Goal: Task Accomplishment & Management: Use online tool/utility

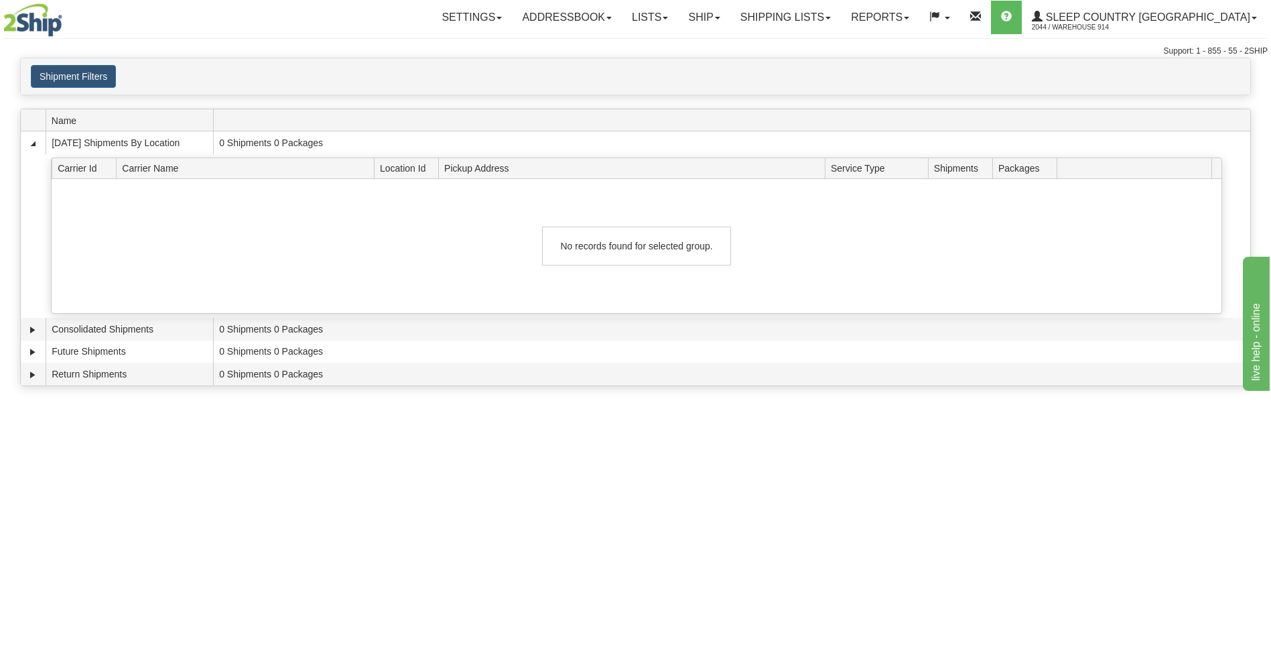
click at [796, 474] on div "Toggle navigation Settings Shipping Preferences Fields Preferences New Recipien…" at bounding box center [635, 322] width 1271 height 645
click at [612, 19] on span at bounding box center [608, 18] width 5 height 3
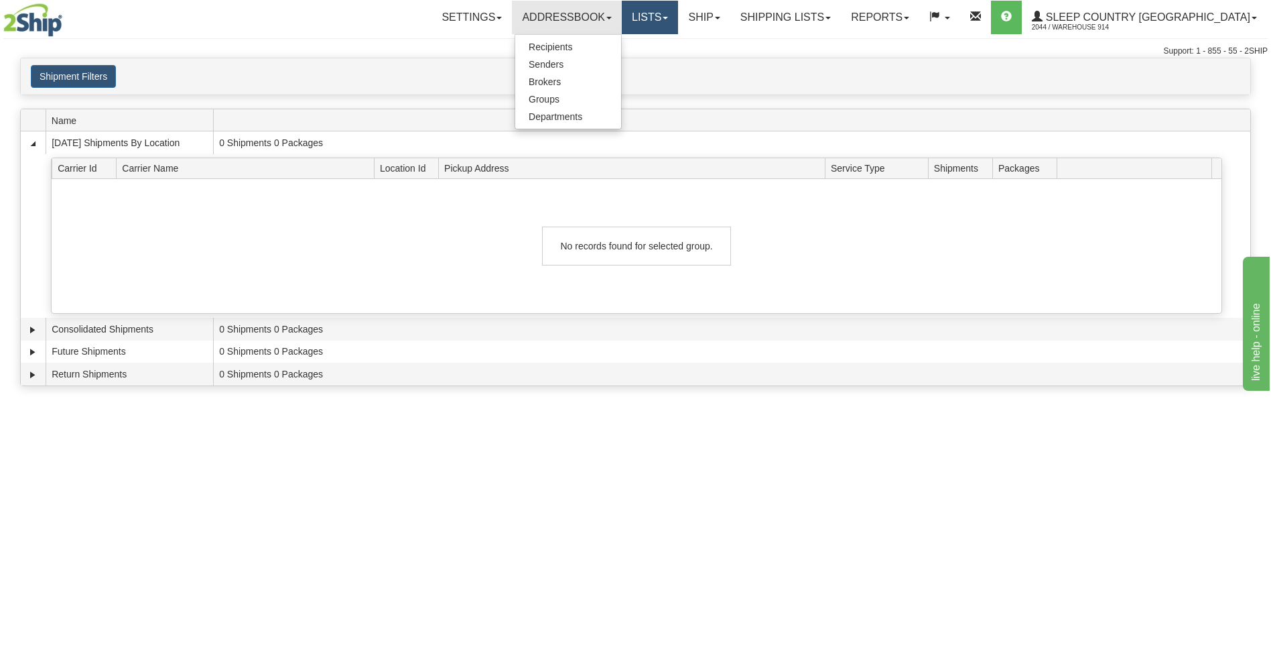
click at [678, 11] on link "Lists" at bounding box center [650, 18] width 56 height 34
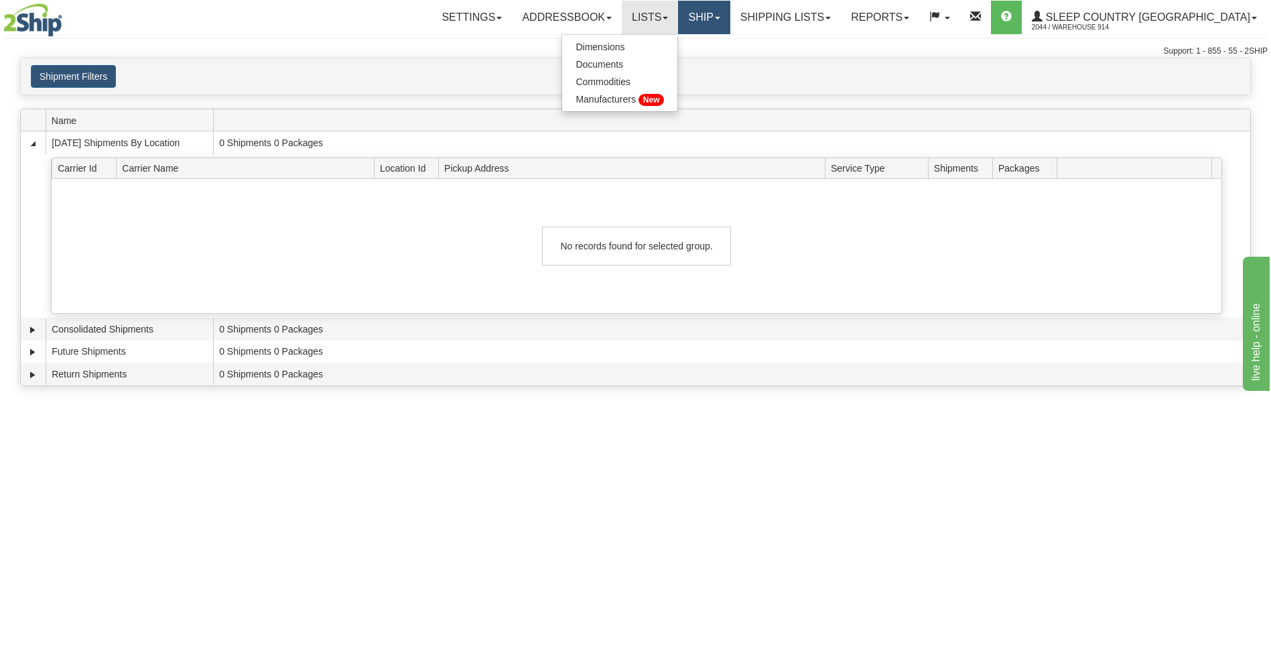
click at [730, 14] on link "Ship" at bounding box center [704, 18] width 52 height 34
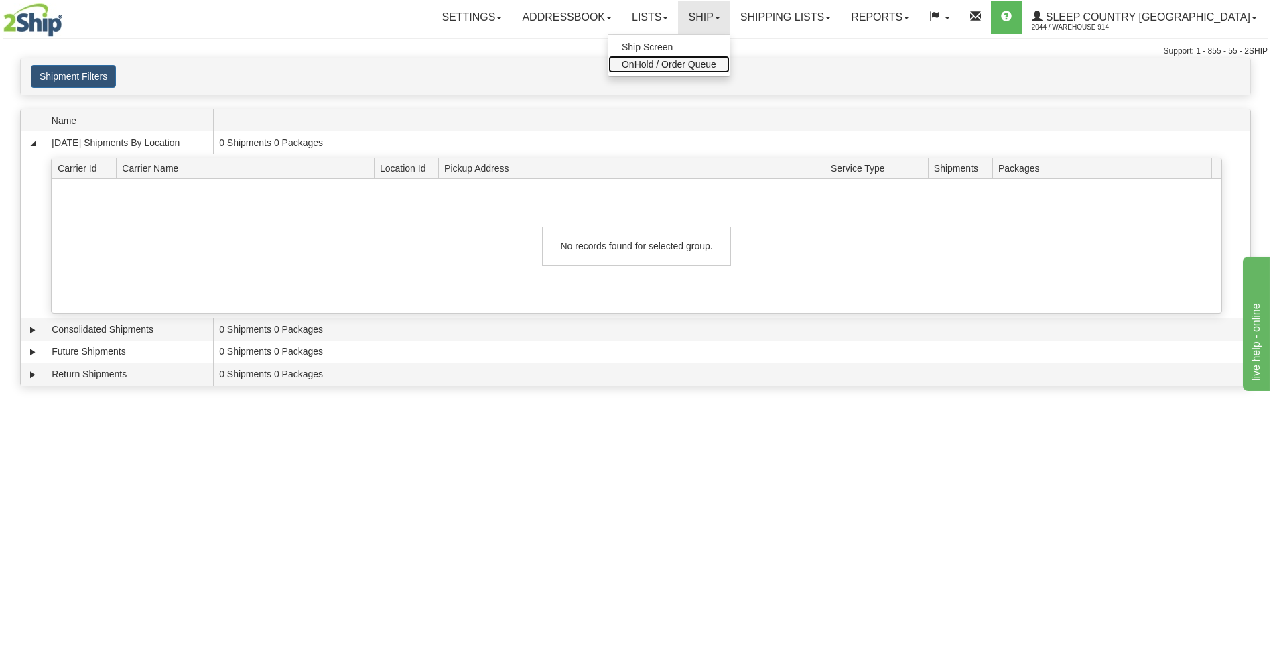
click at [716, 60] on span "OnHold / Order Queue" at bounding box center [669, 64] width 94 height 11
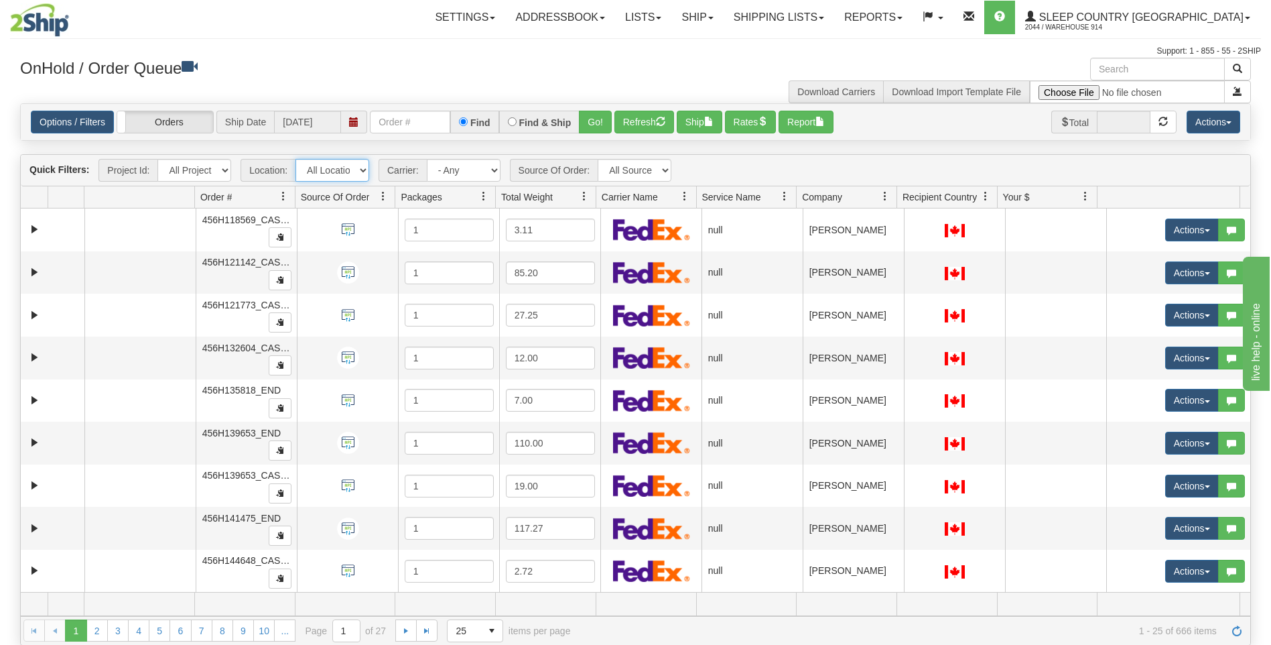
click at [348, 172] on select "All Locations 914 9009 [GEOGRAPHIC_DATA] SLE BEDDN ZINUC" at bounding box center [333, 170] width 74 height 23
select select "7603"
click at [296, 159] on select "All Locations 914 9009 [GEOGRAPHIC_DATA] SLE BEDDN ZINUC" at bounding box center [333, 170] width 74 height 23
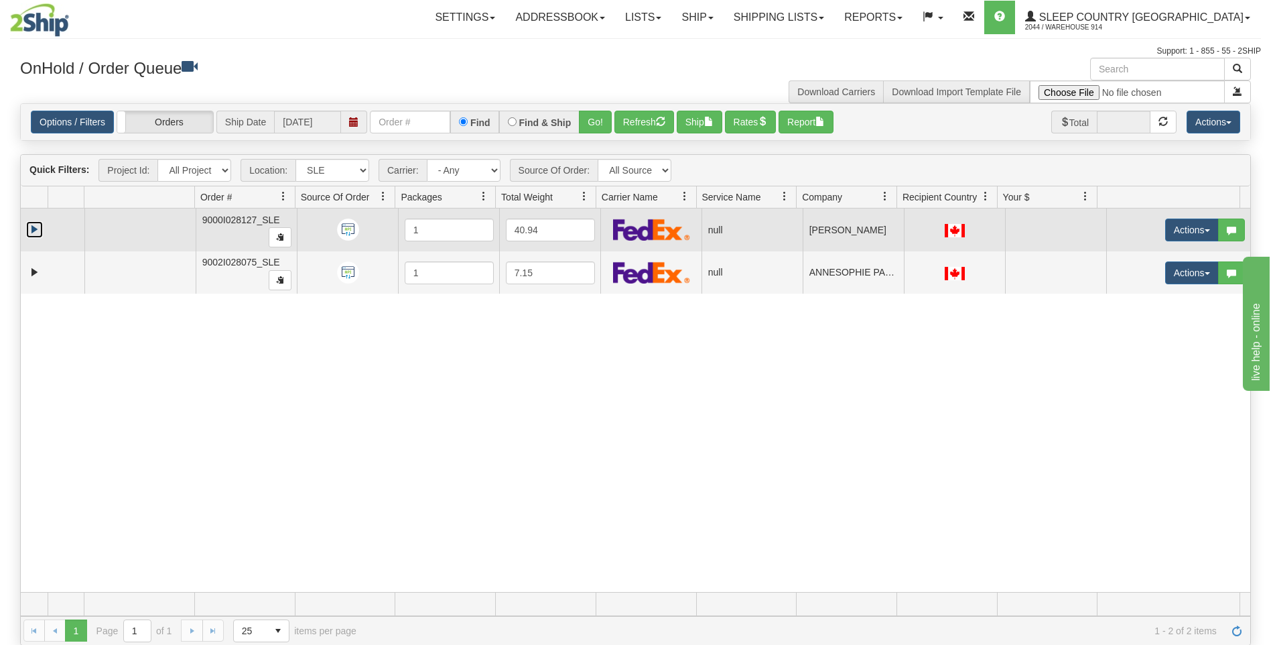
click at [36, 238] on link "Expand" at bounding box center [34, 229] width 17 height 17
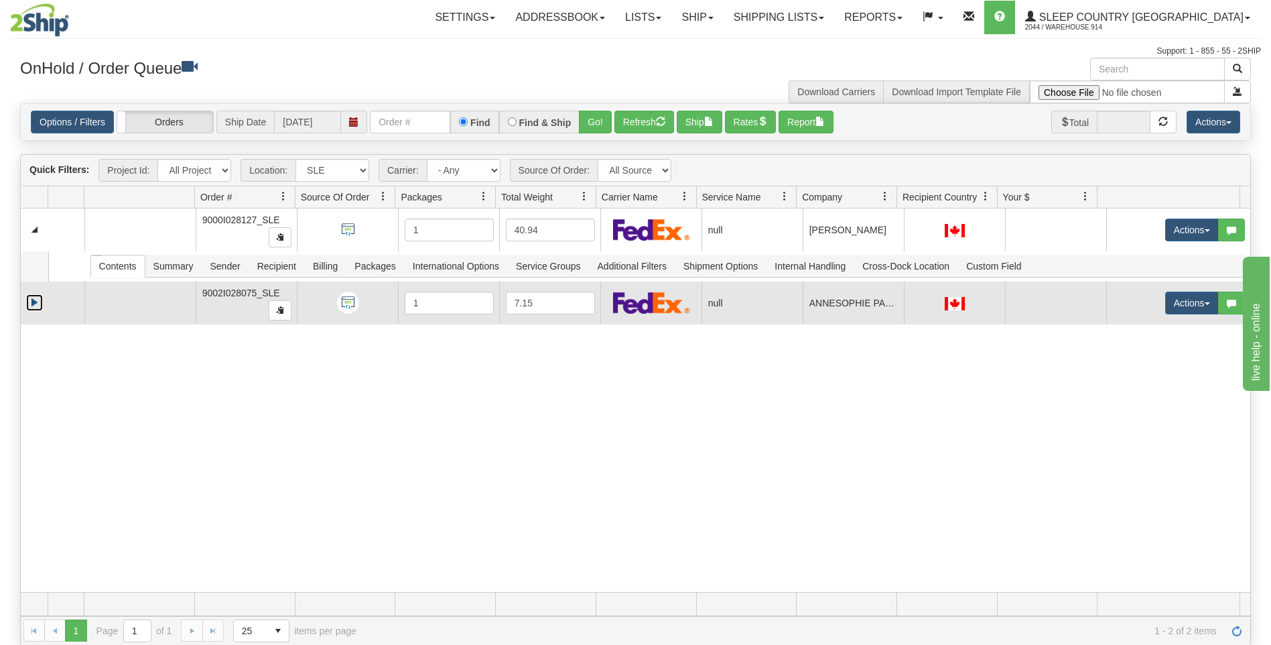
click at [33, 305] on link "Expand" at bounding box center [34, 302] width 17 height 17
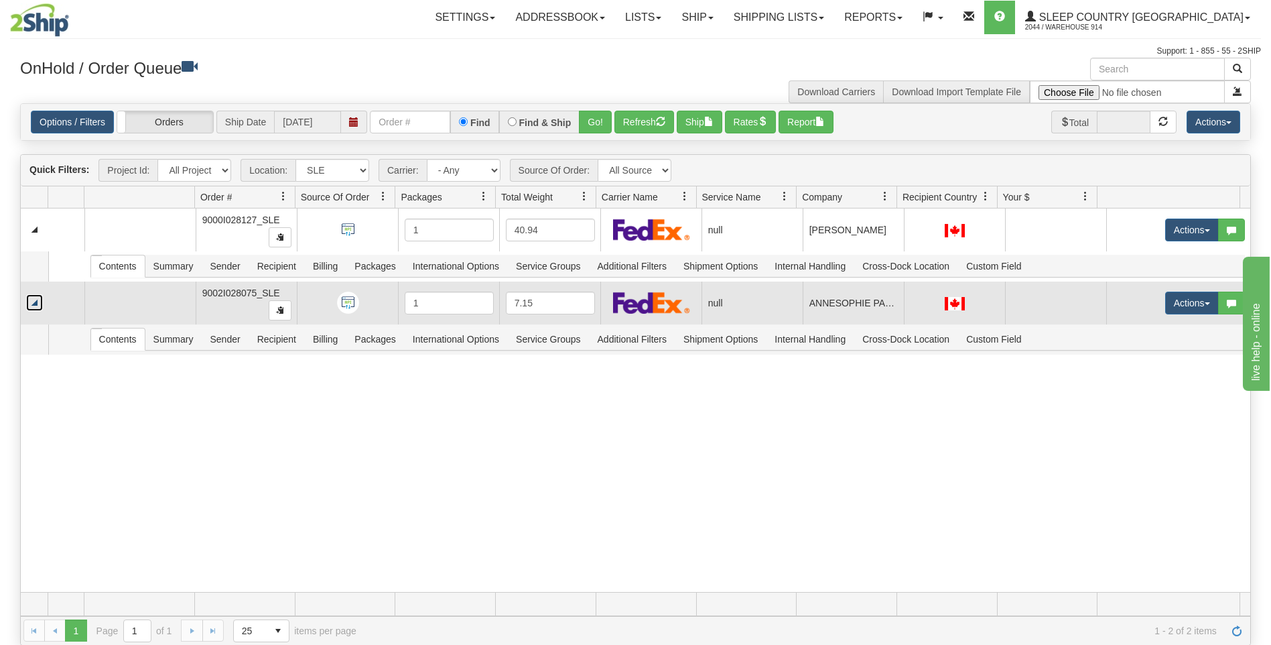
click at [36, 306] on link "Collapse" at bounding box center [34, 302] width 17 height 17
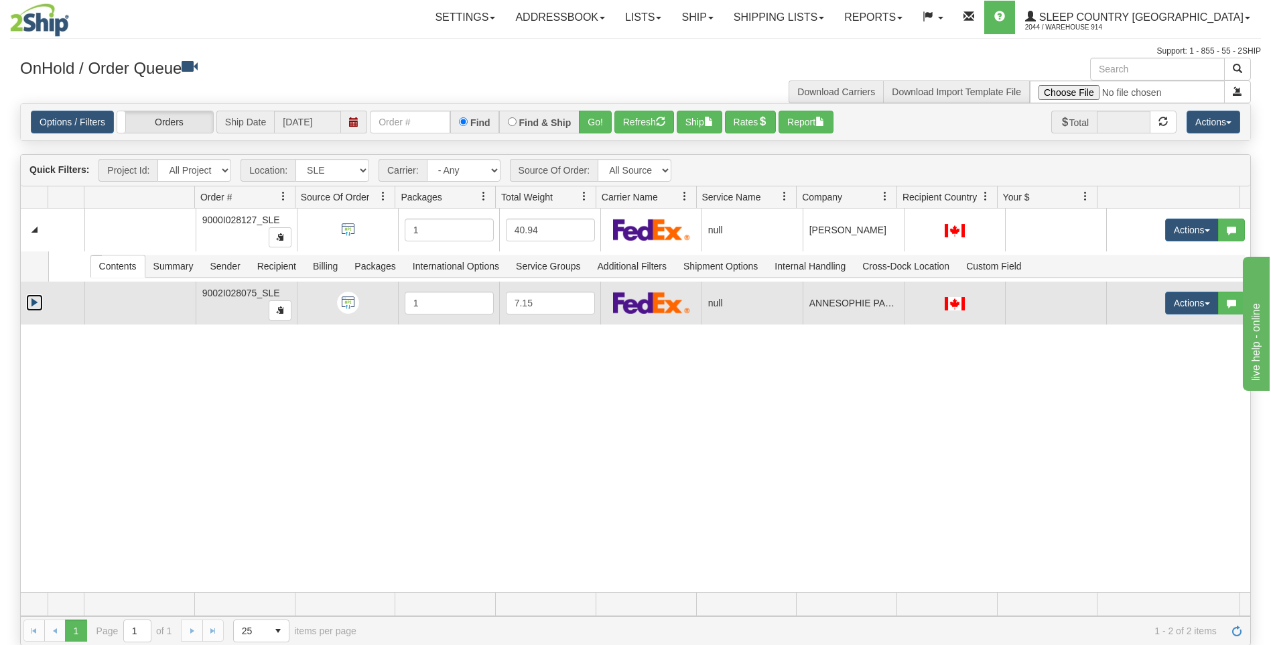
click at [36, 306] on link "Expand" at bounding box center [34, 302] width 17 height 17
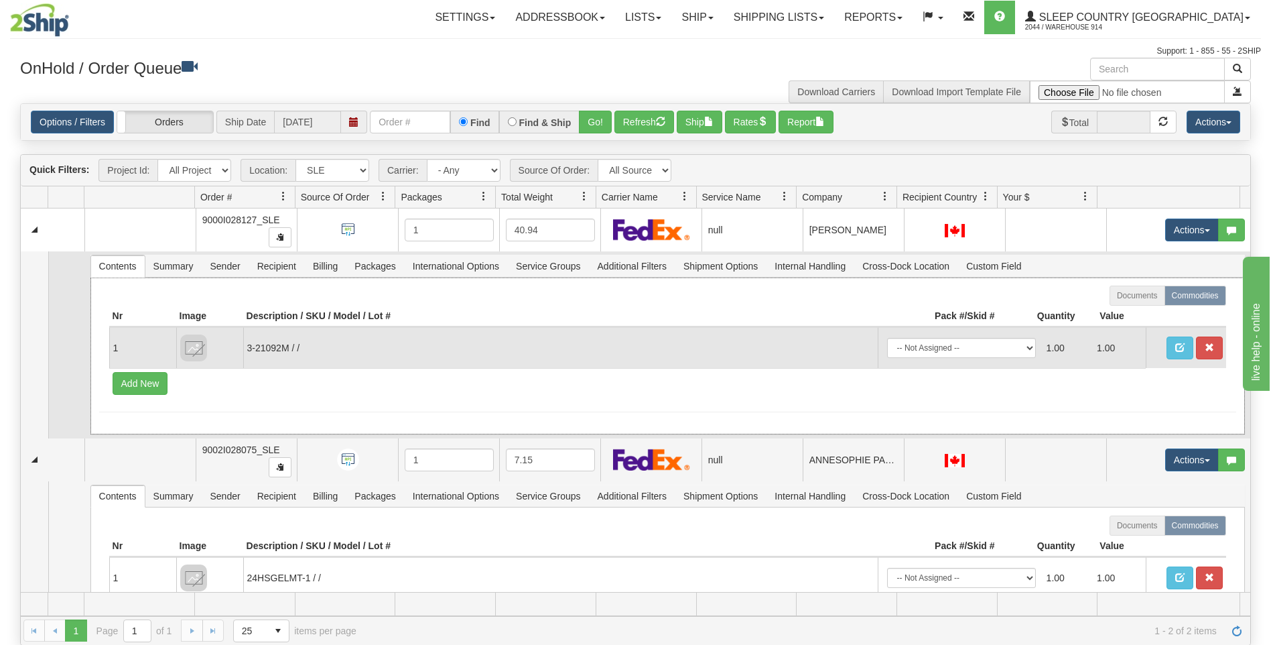
click at [246, 349] on td "3-21092M / /" at bounding box center [560, 347] width 635 height 41
drag, startPoint x: 247, startPoint y: 350, endPoint x: 288, endPoint y: 343, distance: 41.4
click at [288, 343] on td "3-21092M / /" at bounding box center [560, 347] width 635 height 41
copy td "3-21092M"
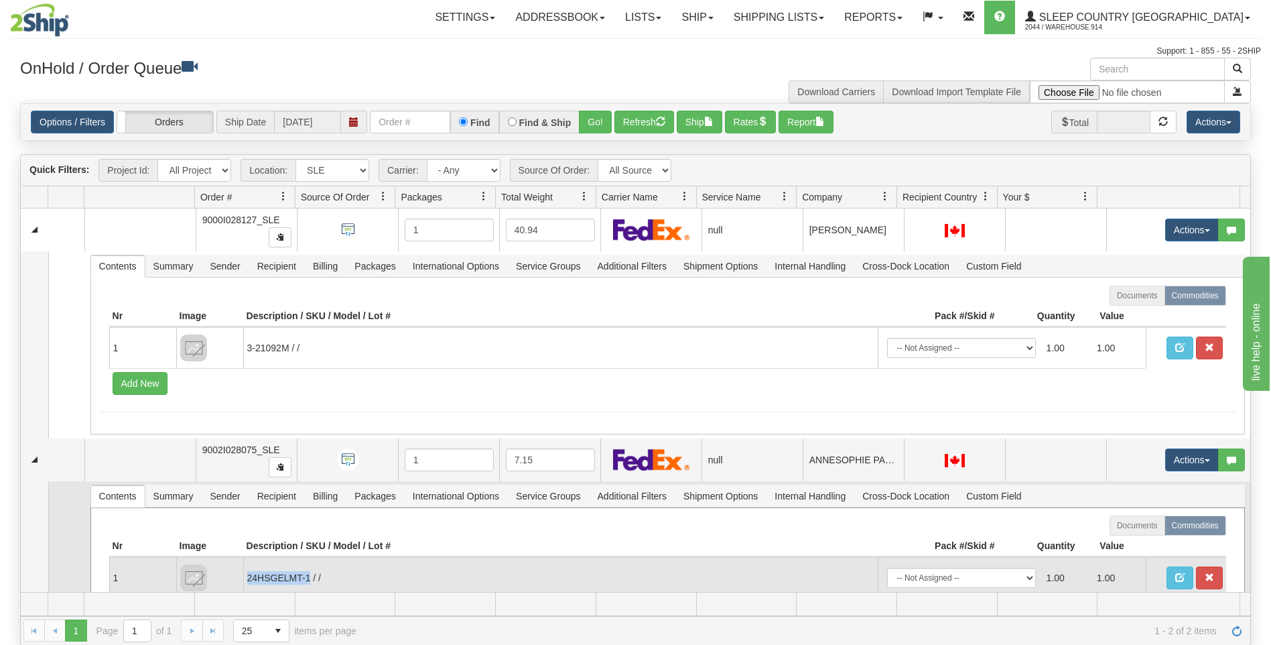
drag, startPoint x: 247, startPoint y: 576, endPoint x: 309, endPoint y: 578, distance: 62.4
click at [309, 578] on td "24HSGELMT-1 / /" at bounding box center [560, 577] width 635 height 41
copy td "24HSGELMT-1"
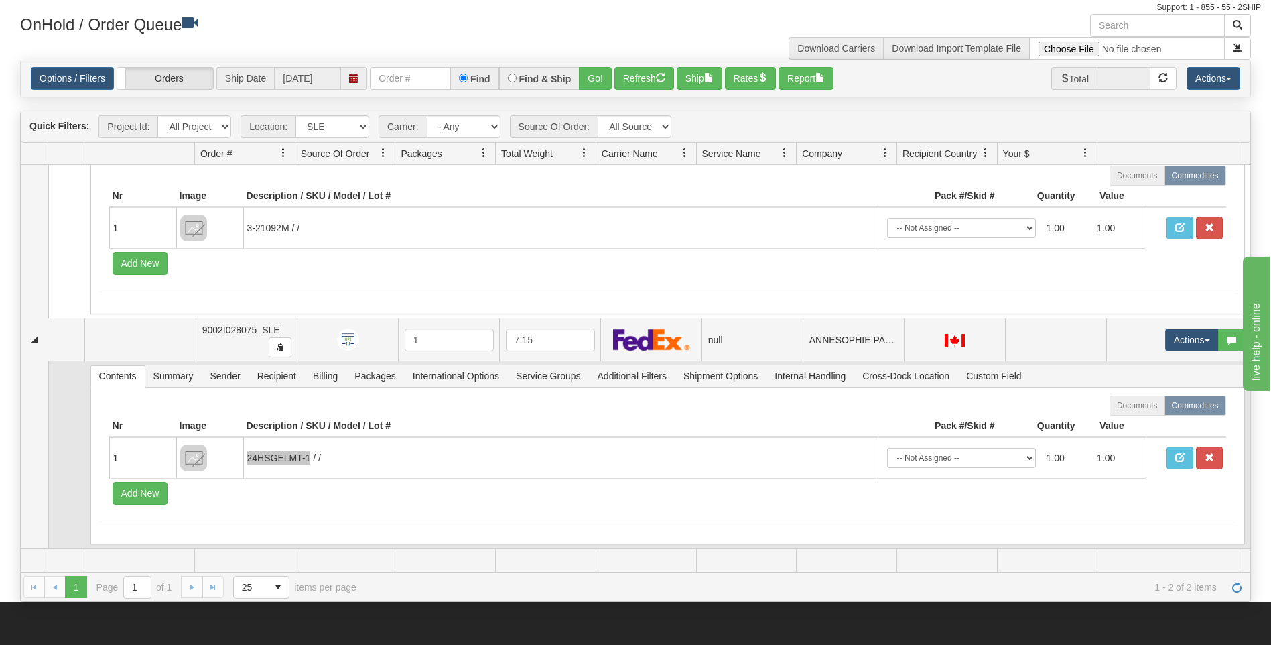
scroll to position [67, 0]
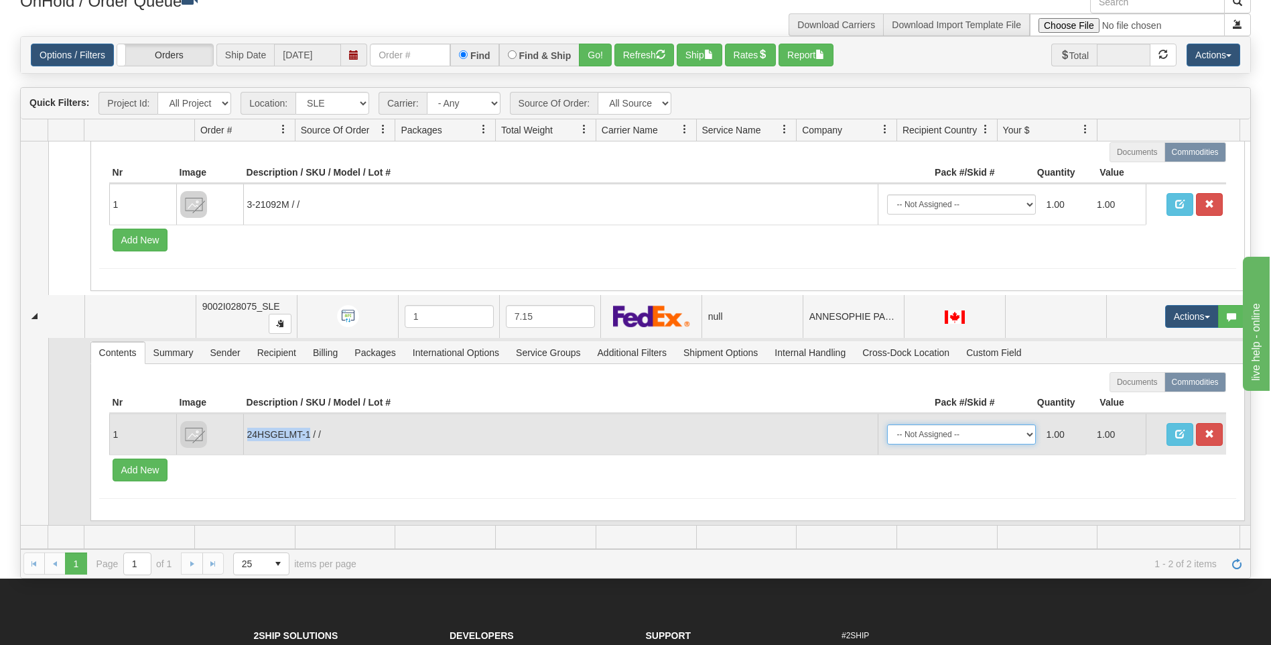
click at [1021, 434] on select "-- Not Assigned -- Package 1" at bounding box center [961, 434] width 149 height 20
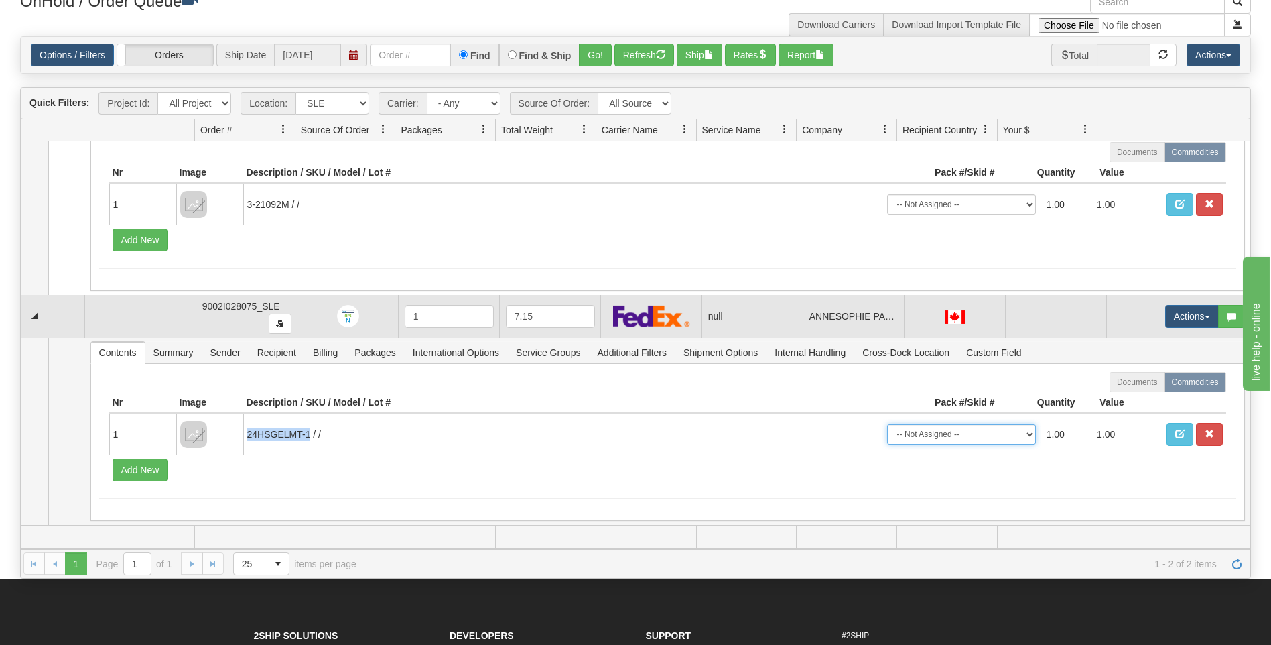
click at [52, 316] on td at bounding box center [53, 316] width 64 height 43
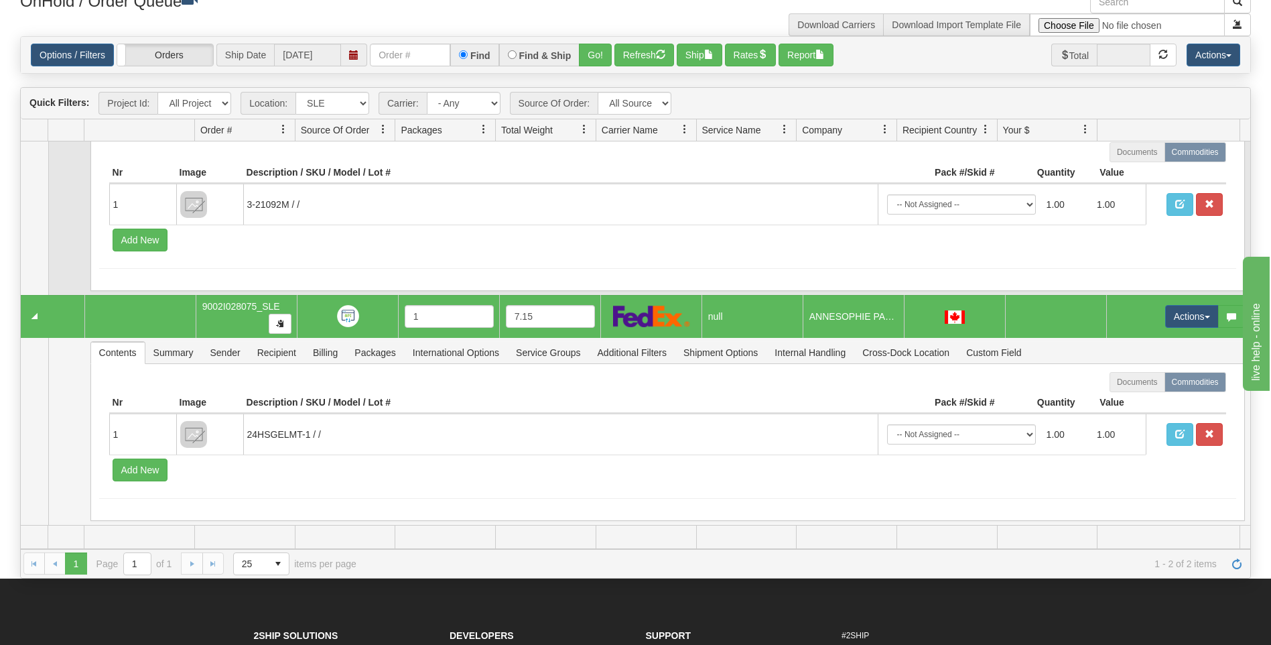
click at [23, 231] on td at bounding box center [34, 201] width 27 height 187
click at [11, 231] on div "Is equal to Is not equal to Contains Does not contains CAD USD EUR ZAR [PERSON_…" at bounding box center [635, 306] width 1251 height 541
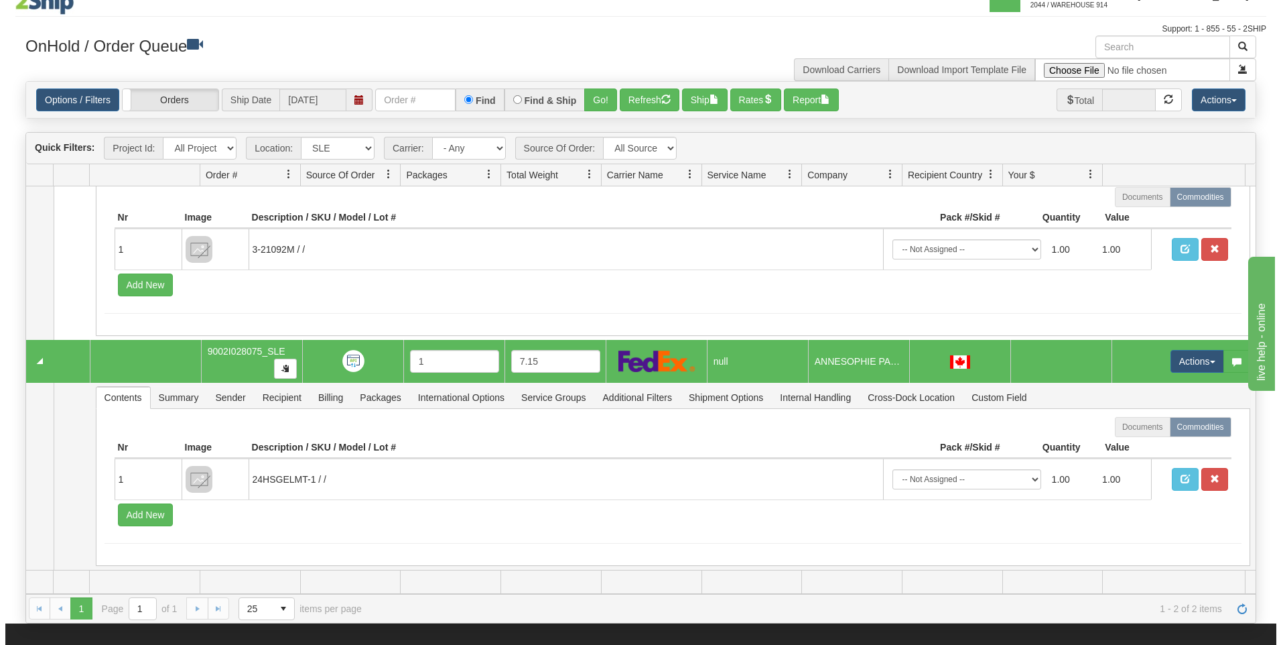
scroll to position [0, 0]
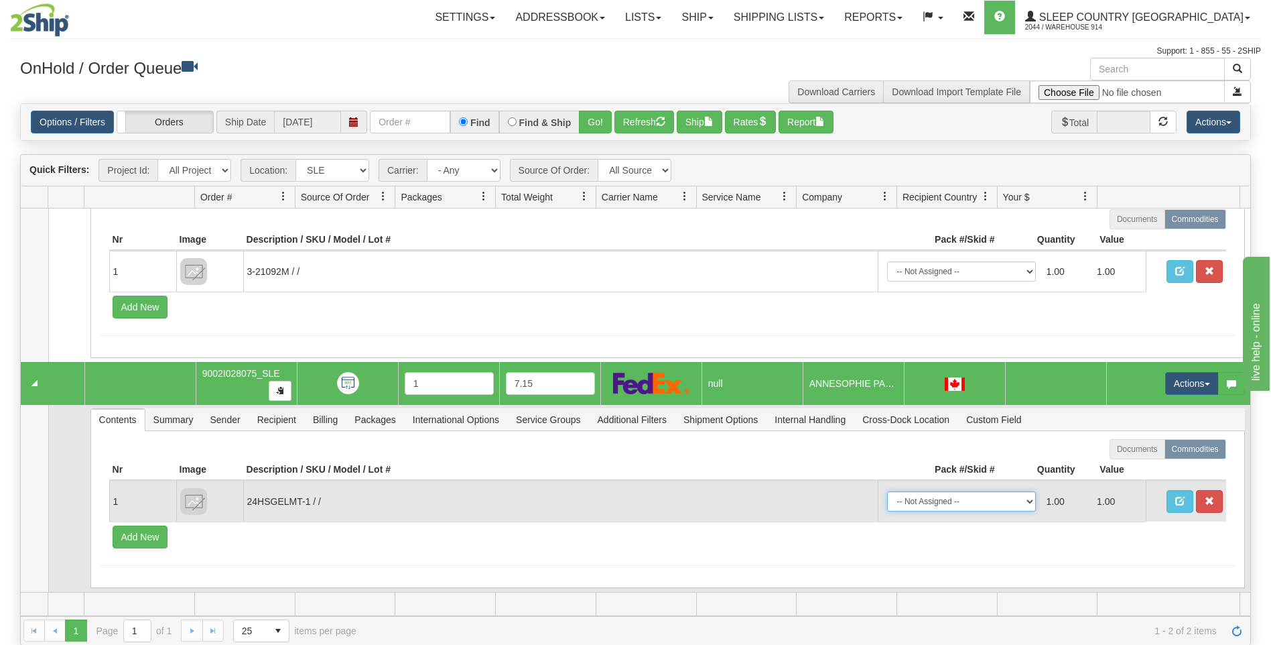
click at [1019, 503] on select "-- Not Assigned -- Package 1" at bounding box center [961, 501] width 149 height 20
select select "0"
click at [887, 491] on select "-- Not Assigned -- Package 1" at bounding box center [961, 501] width 149 height 20
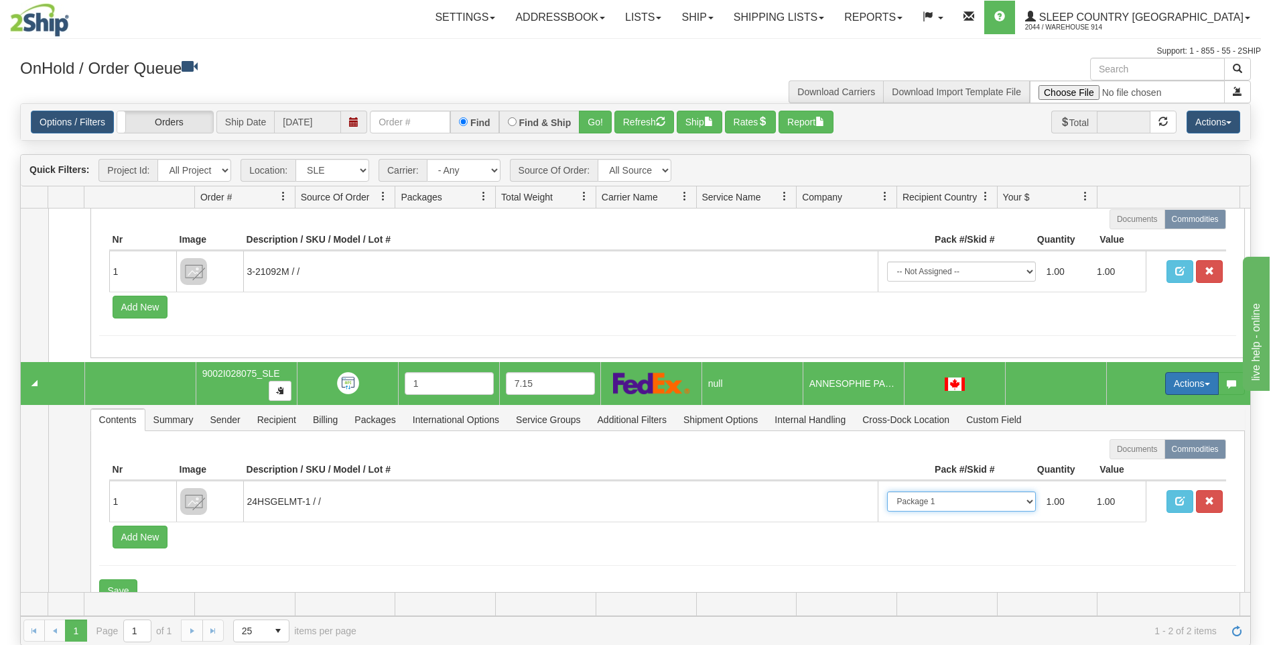
click at [1205, 383] on span "button" at bounding box center [1207, 384] width 5 height 3
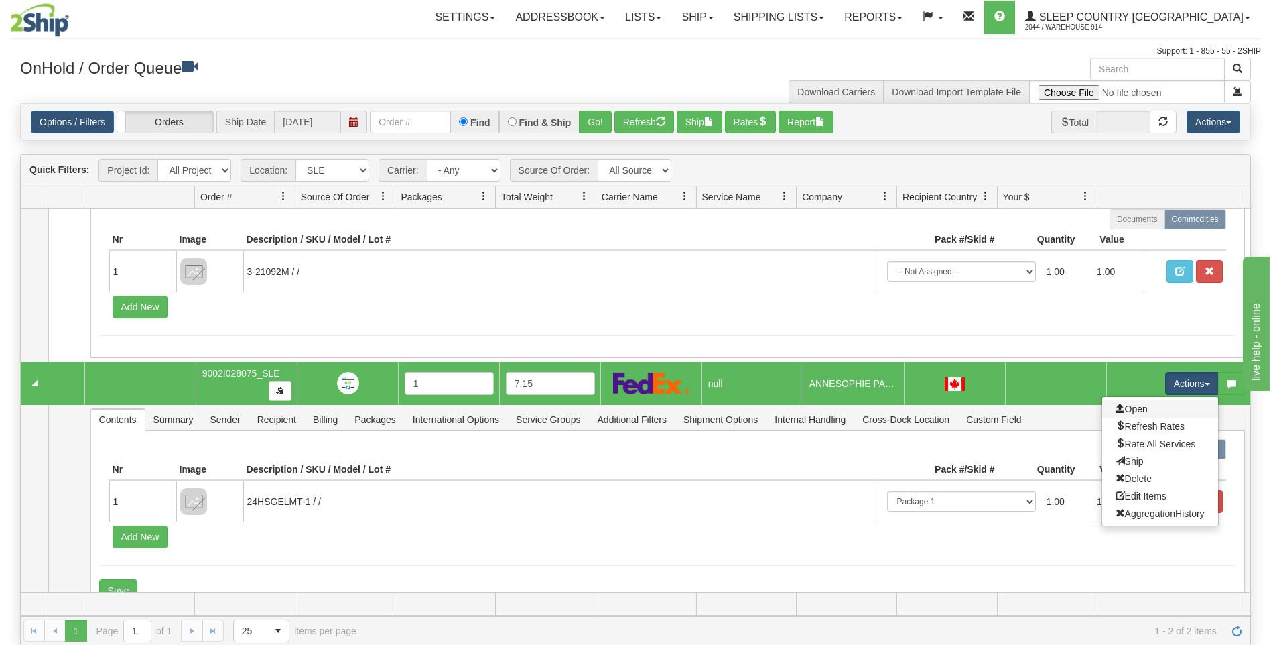
click at [1157, 409] on link "Open" at bounding box center [1160, 408] width 116 height 17
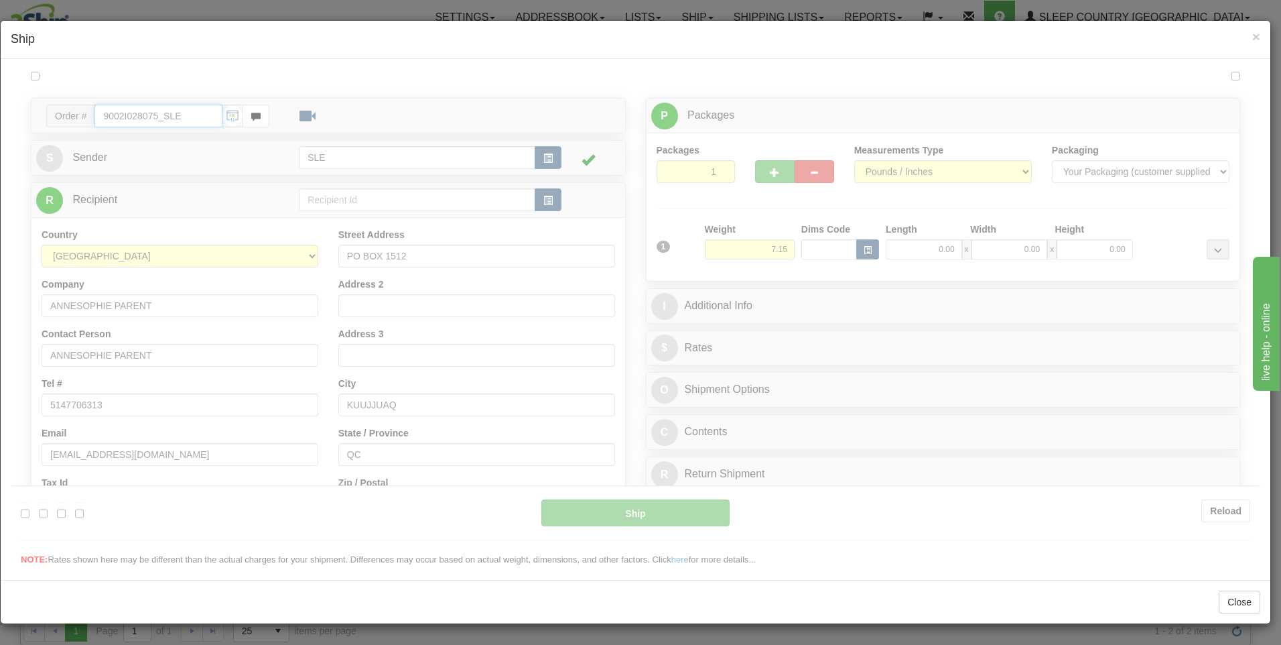
type input "08:06"
type input "16:00"
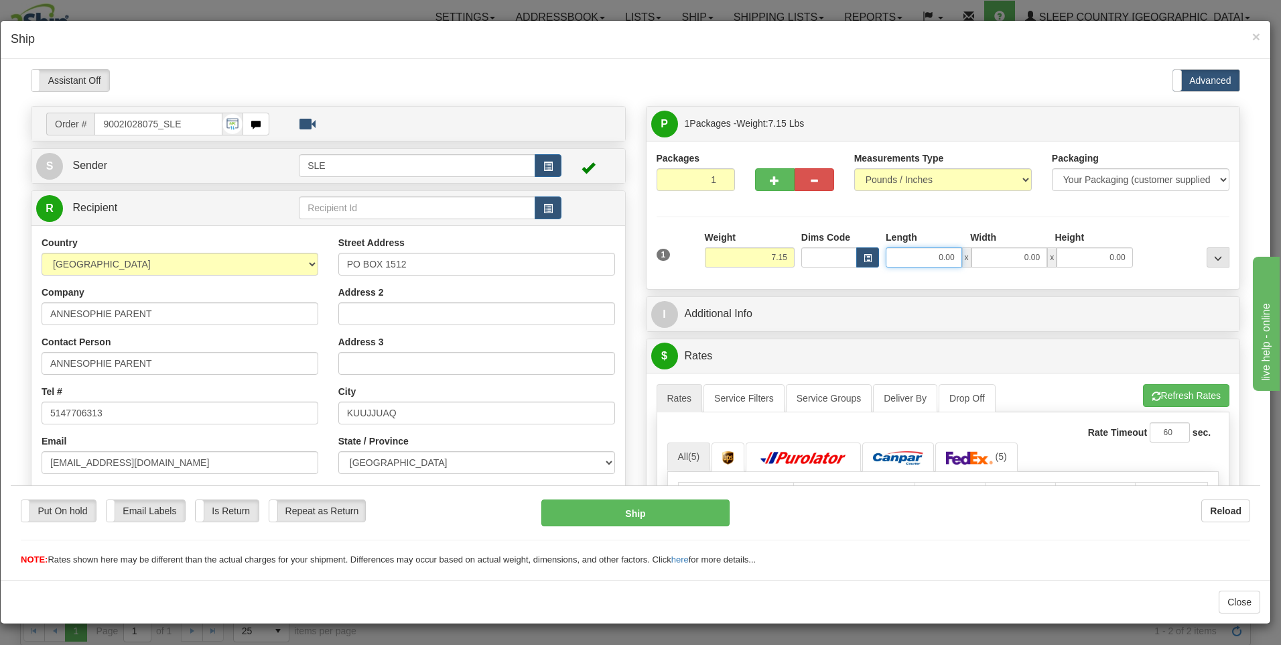
click at [945, 255] on input "0.00" at bounding box center [924, 257] width 76 height 20
type input "11.00"
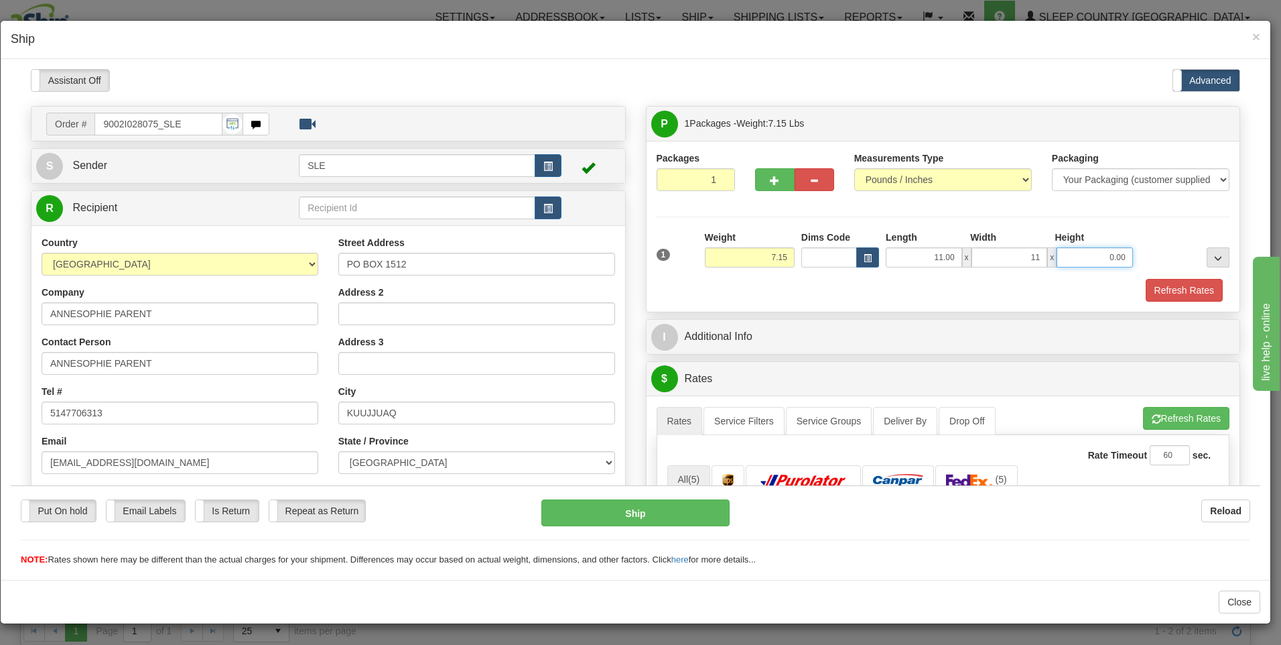
type input "11.00"
type input "20.00"
click at [1152, 419] on span "button" at bounding box center [1156, 418] width 9 height 9
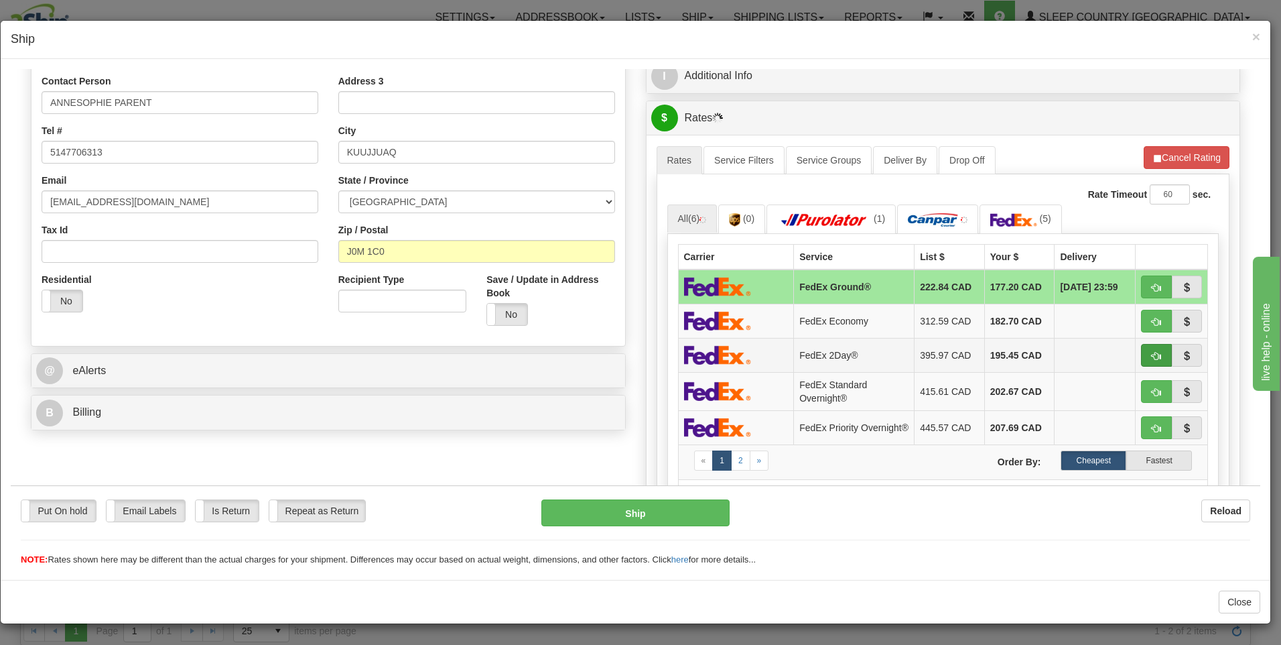
scroll to position [268, 0]
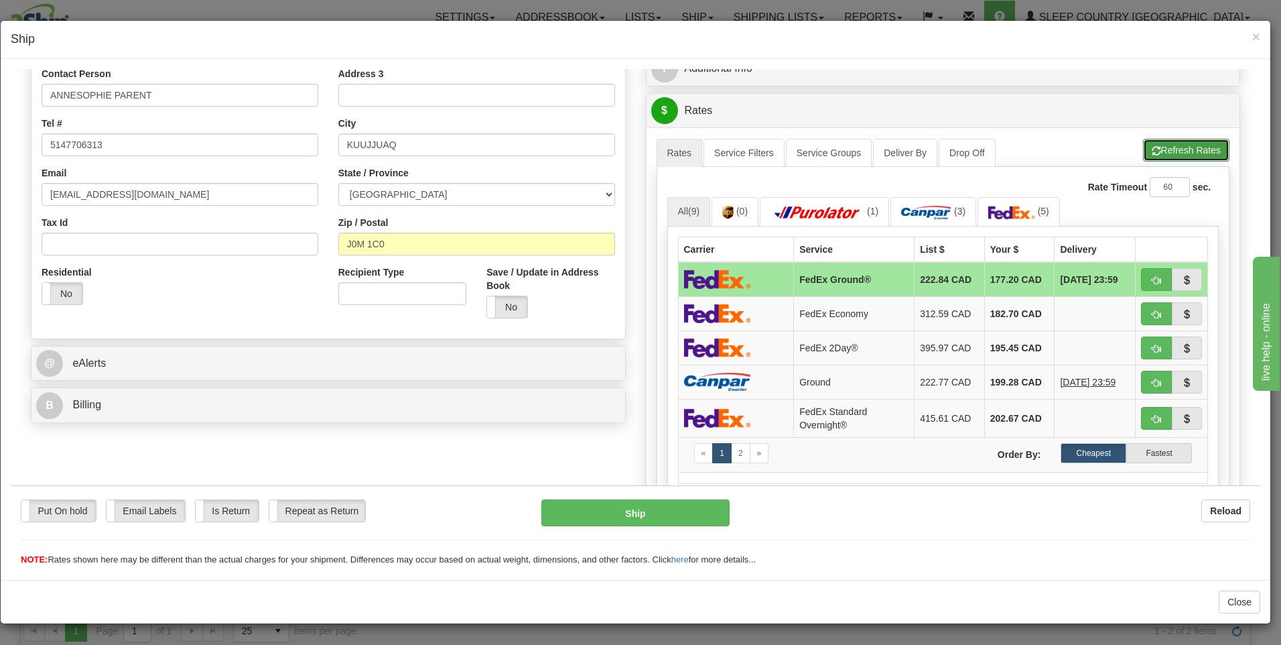
click at [1162, 151] on button "Refresh Rates" at bounding box center [1186, 149] width 86 height 23
click at [1152, 279] on span "button" at bounding box center [1156, 279] width 9 height 9
type input "92"
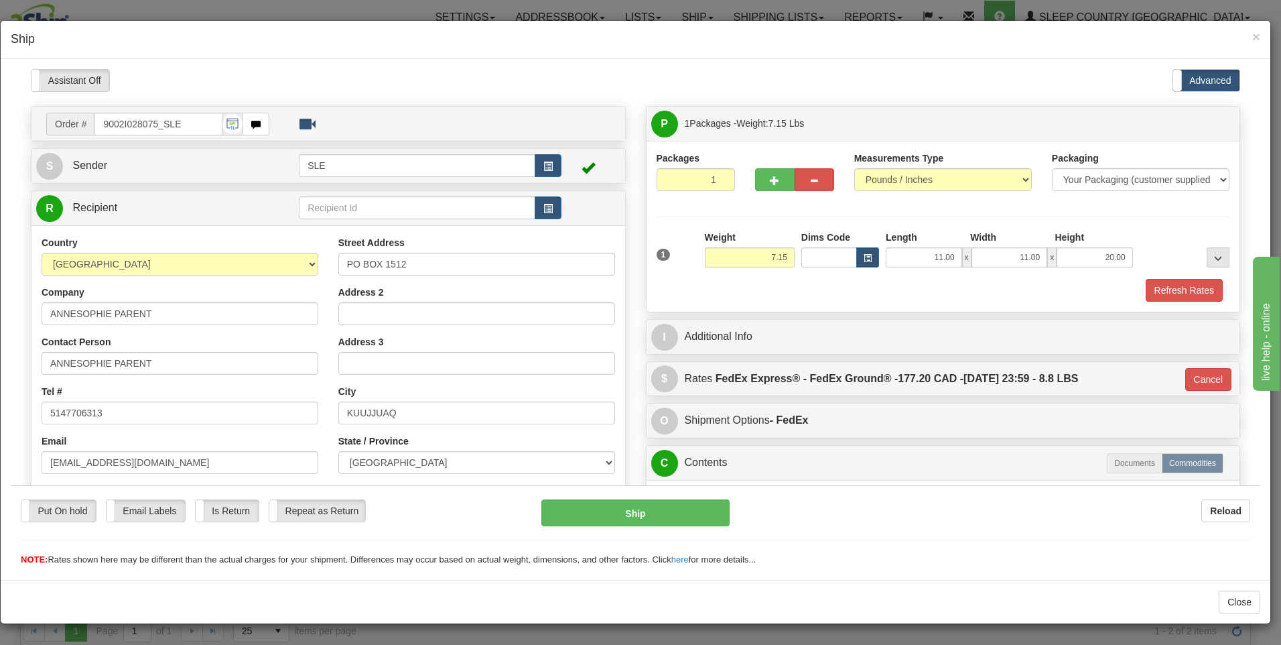
scroll to position [67, 0]
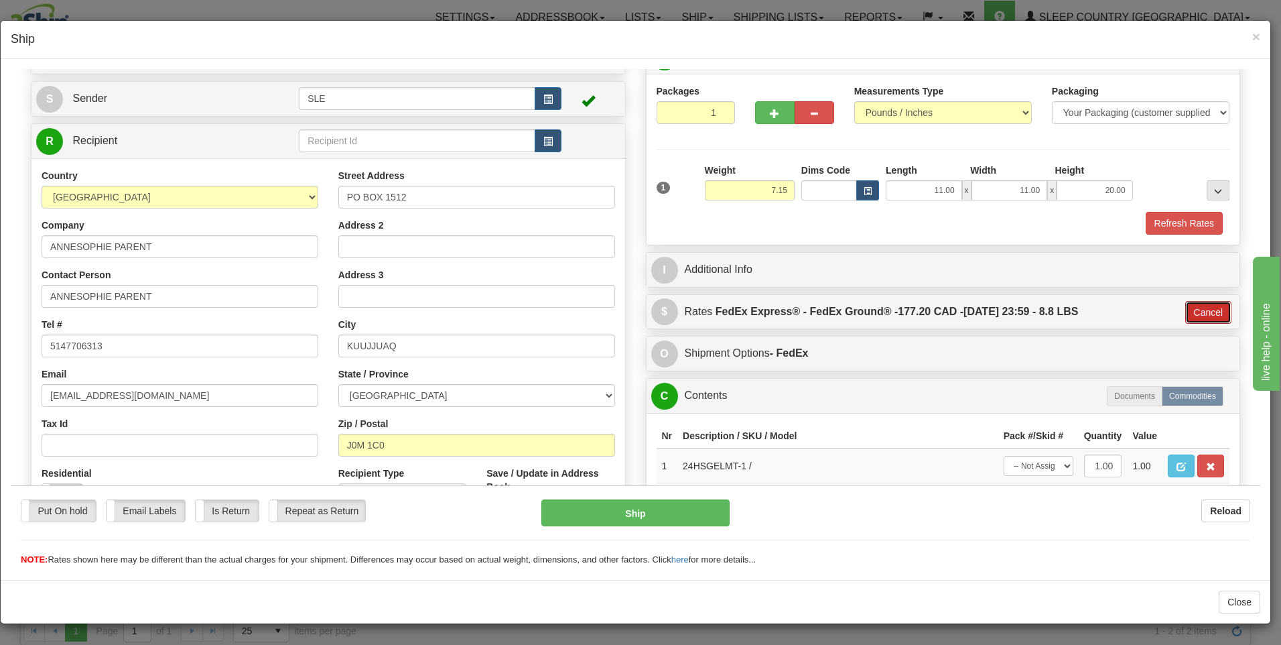
click at [1200, 308] on button "Cancel" at bounding box center [1208, 311] width 47 height 23
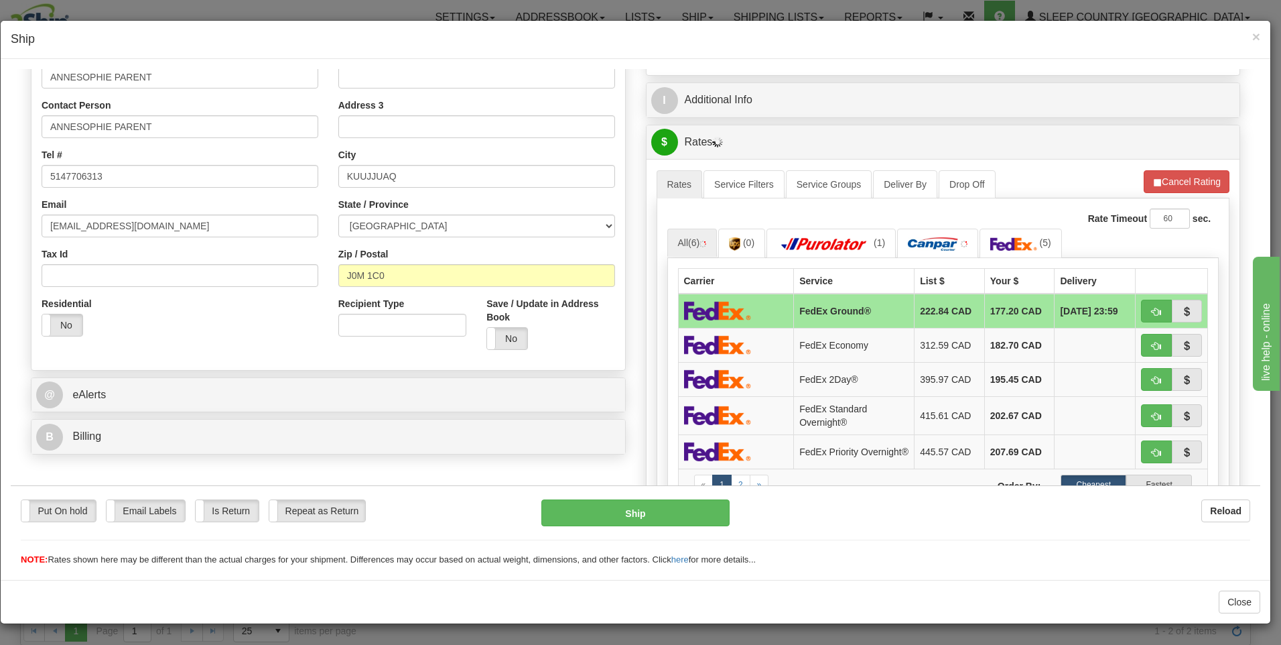
scroll to position [268, 0]
